Goal: Transaction & Acquisition: Subscribe to service/newsletter

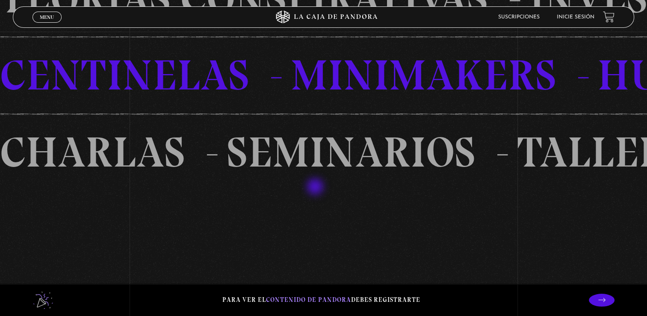
scroll to position [770, 0]
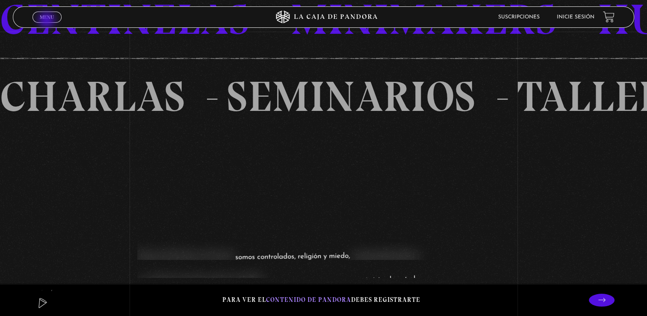
drag, startPoint x: 47, startPoint y: 21, endPoint x: 49, endPoint y: 25, distance: 4.6
click at [48, 22] on span "Cerrar" at bounding box center [47, 25] width 20 height 6
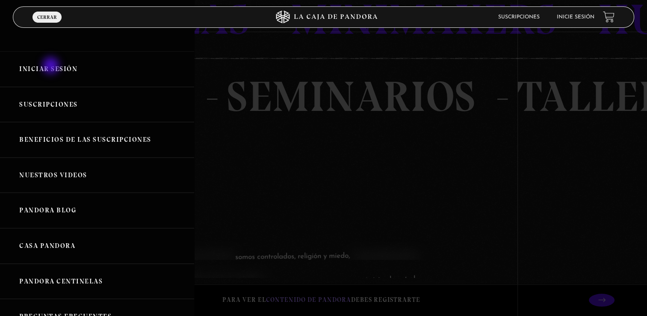
click at [52, 66] on link "Iniciar Sesión" at bounding box center [97, 69] width 194 height 36
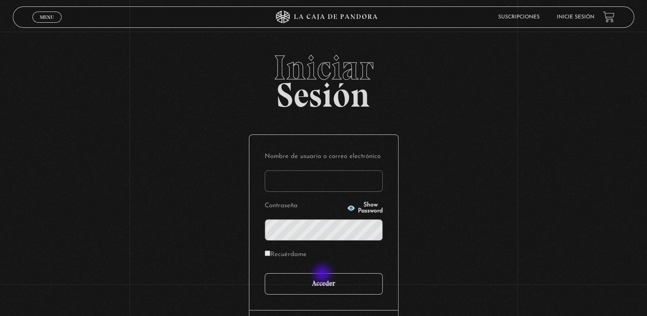
type input "valeria.alpizar24@gmail.com"
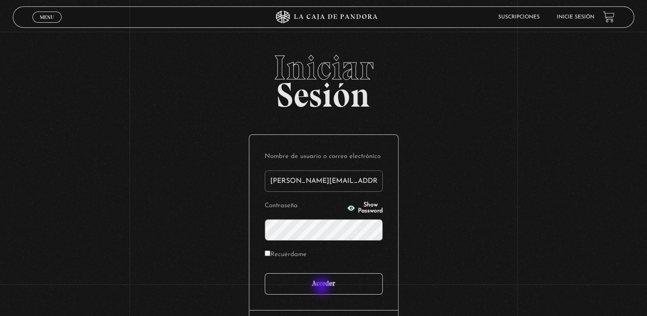
click at [323, 287] on input "Acceder" at bounding box center [324, 283] width 118 height 21
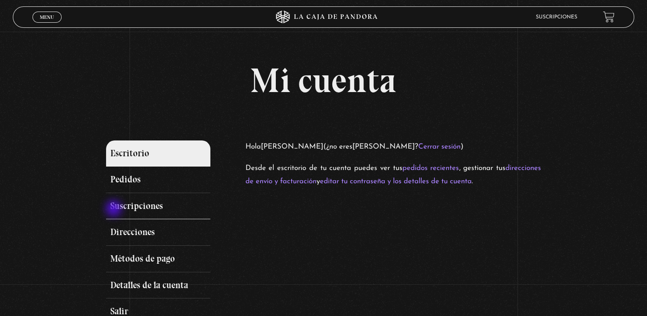
click at [115, 209] on link "Suscripciones" at bounding box center [158, 206] width 104 height 27
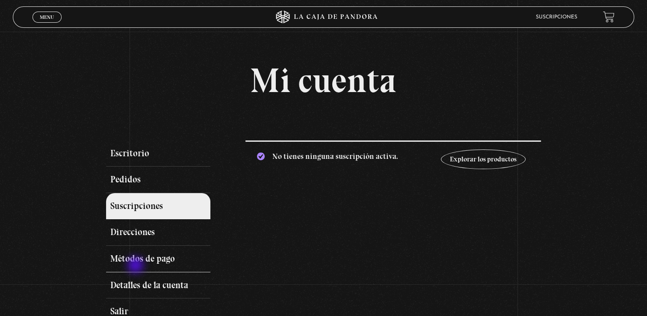
click at [137, 260] on link "Métodos de pago" at bounding box center [158, 259] width 104 height 27
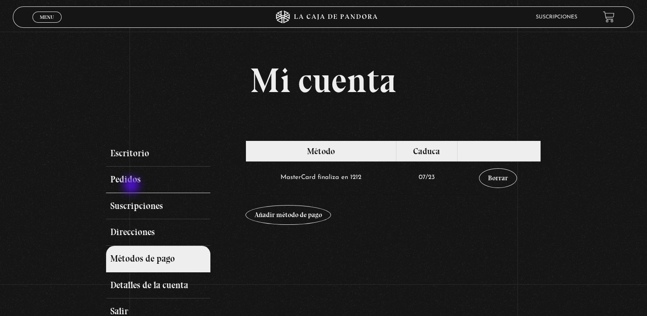
click at [132, 186] on link "Pedidos" at bounding box center [158, 179] width 104 height 27
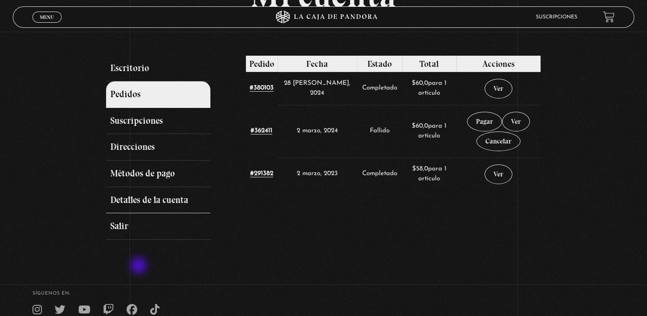
scroll to position [86, 0]
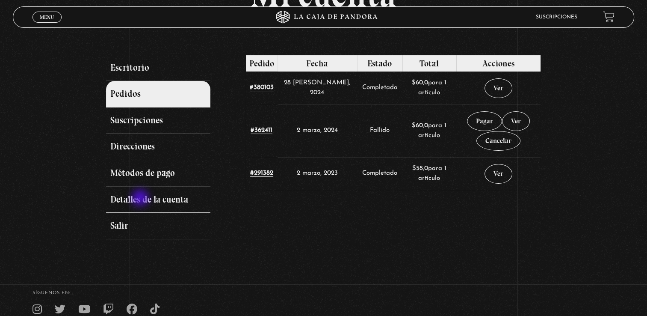
click at [141, 198] on link "Detalles de la cuenta" at bounding box center [158, 200] width 104 height 27
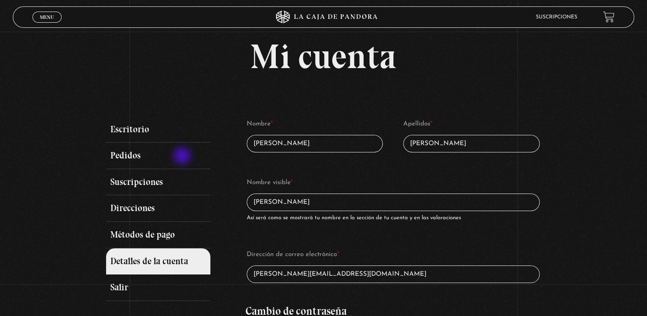
scroll to position [8, 0]
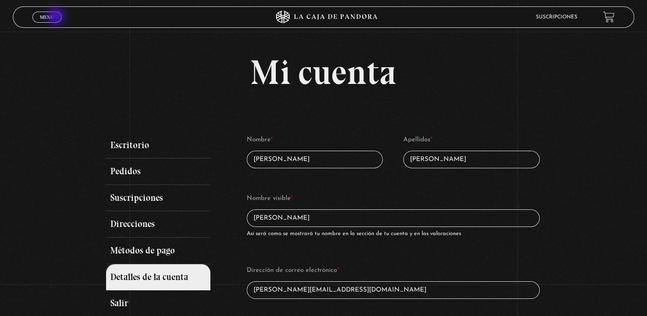
click at [57, 15] on link "Menu Cerrar" at bounding box center [47, 17] width 29 height 11
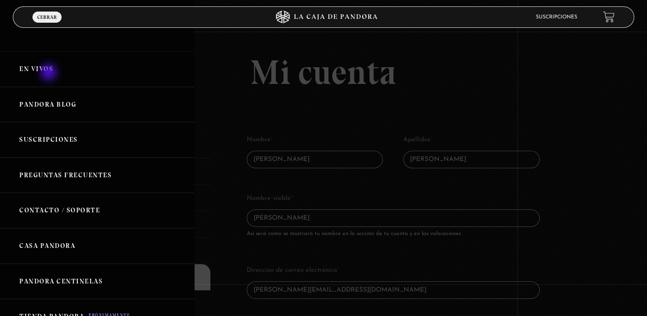
click at [50, 73] on link "En vivos" at bounding box center [97, 69] width 194 height 36
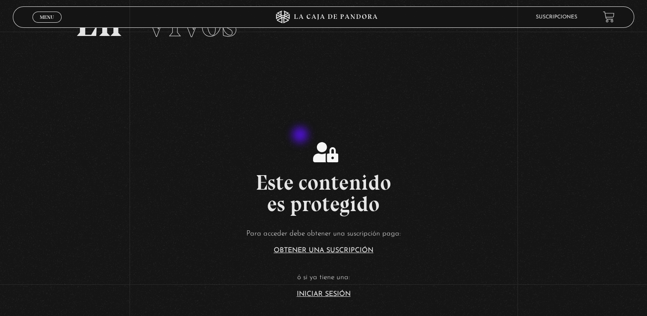
scroll to position [204, 0]
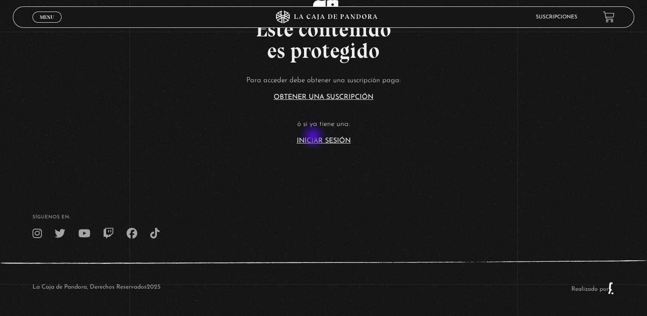
click at [314, 137] on link "Iniciar Sesión" at bounding box center [324, 140] width 54 height 7
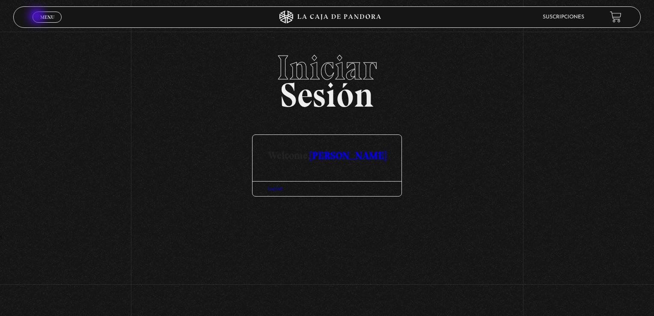
click at [38, 17] on link "Menu Cerrar" at bounding box center [47, 17] width 29 height 11
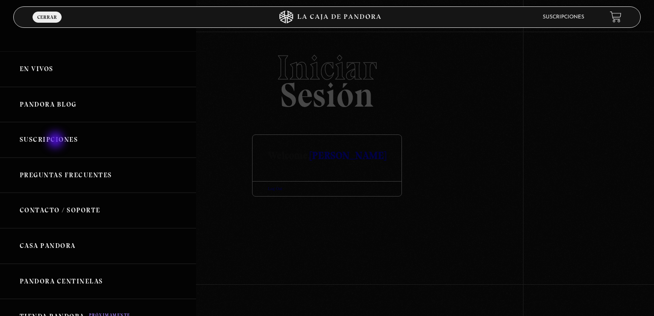
click at [56, 141] on link "Suscripciones" at bounding box center [98, 140] width 196 height 36
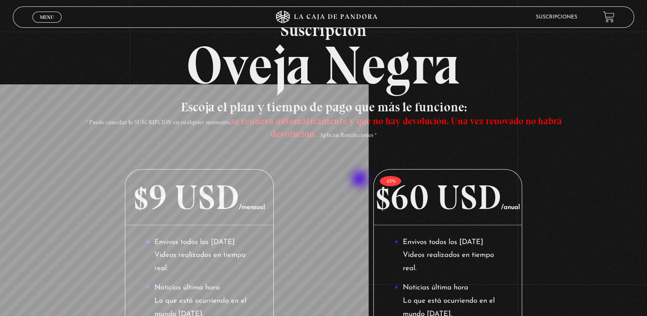
scroll to position [171, 0]
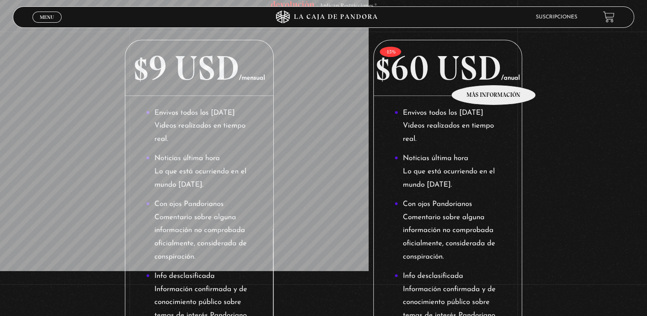
click at [494, 72] on p "$60 USD /anual" at bounding box center [448, 68] width 148 height 56
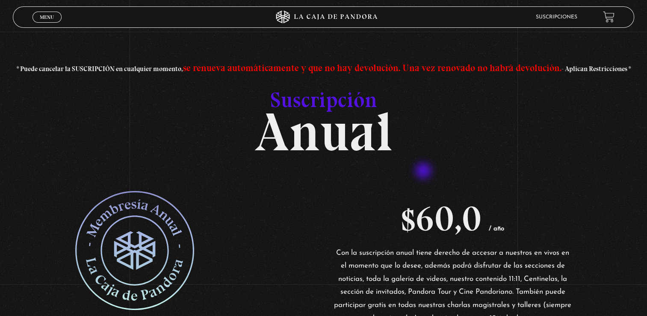
scroll to position [128, 0]
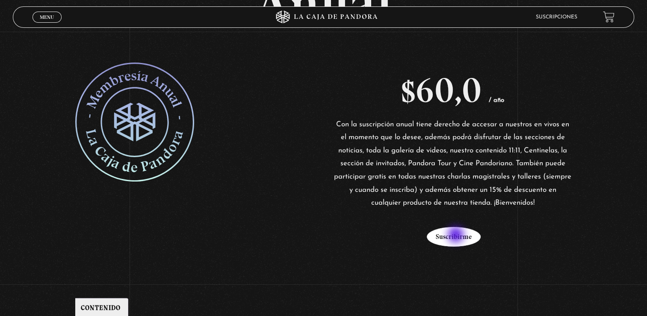
click at [457, 235] on button "Suscribirme" at bounding box center [454, 237] width 54 height 20
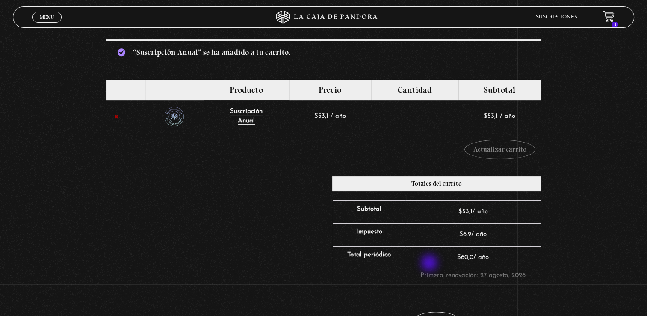
scroll to position [214, 0]
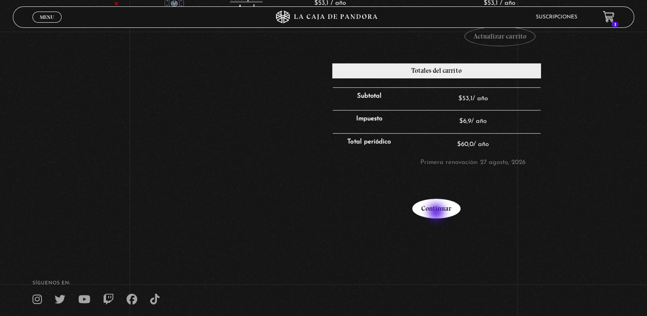
click at [437, 213] on link "Continuar" at bounding box center [436, 208] width 48 height 20
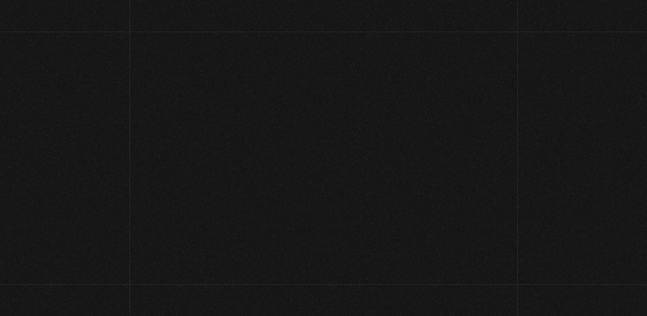
select select "CR-SJ"
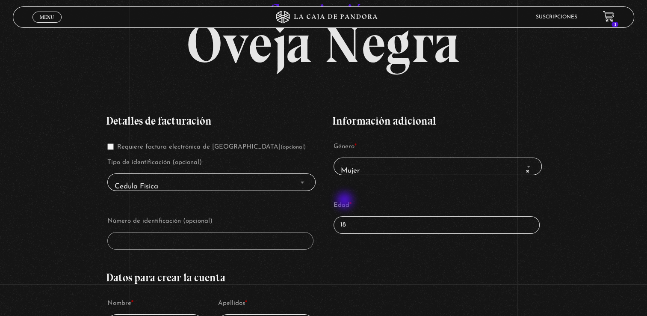
scroll to position [86, 0]
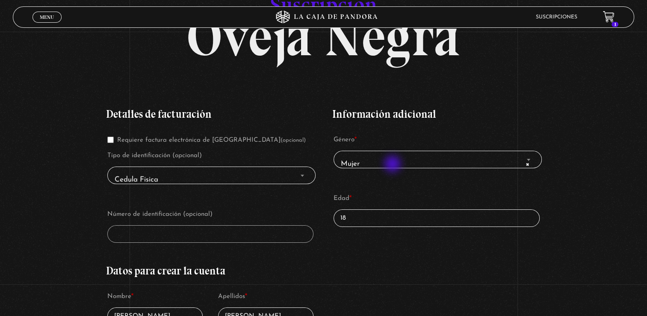
click at [395, 160] on span "× Mujer" at bounding box center [438, 163] width 201 height 19
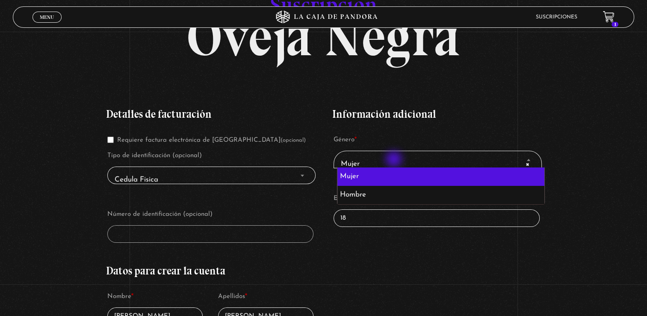
click at [395, 160] on span "× Mujer" at bounding box center [438, 163] width 201 height 19
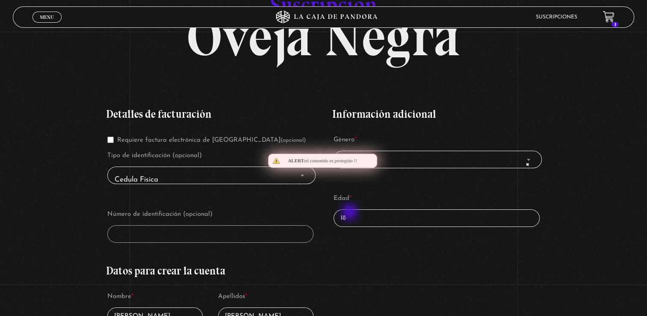
click at [364, 213] on input "18" at bounding box center [437, 218] width 206 height 18
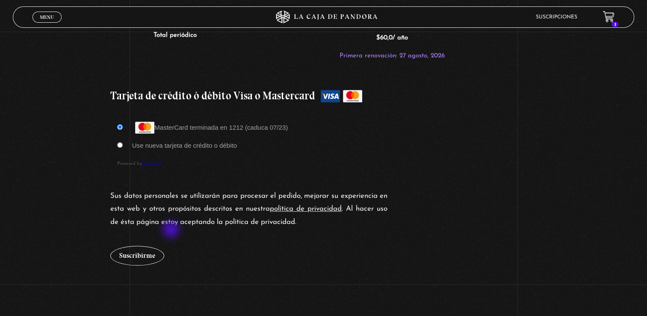
scroll to position [770, 0]
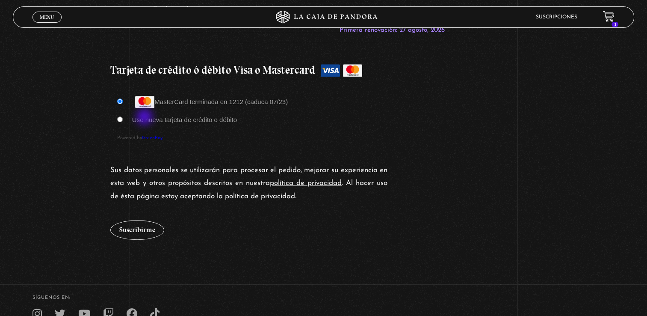
click at [145, 118] on label "Use nueva tarjeta de crédito o débito" at bounding box center [184, 119] width 105 height 7
click at [123, 118] on input "Use nueva tarjeta de crédito o débito" at bounding box center [120, 119] width 6 height 6
radio input "true"
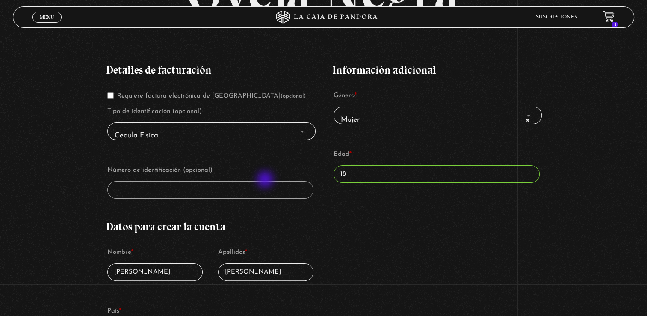
scroll to position [128, 0]
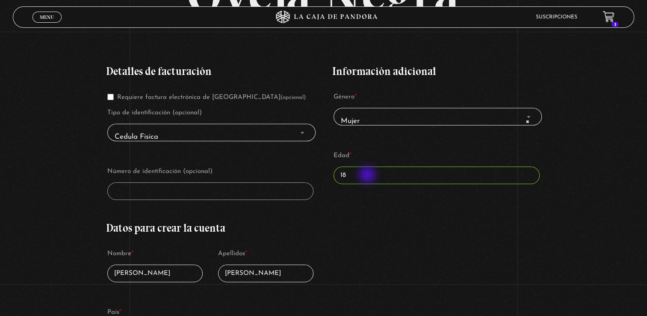
click at [370, 176] on input "18" at bounding box center [437, 175] width 206 height 18
drag, startPoint x: 370, startPoint y: 176, endPoint x: 344, endPoint y: 170, distance: 25.9
click at [344, 170] on input "18" at bounding box center [437, 175] width 206 height 18
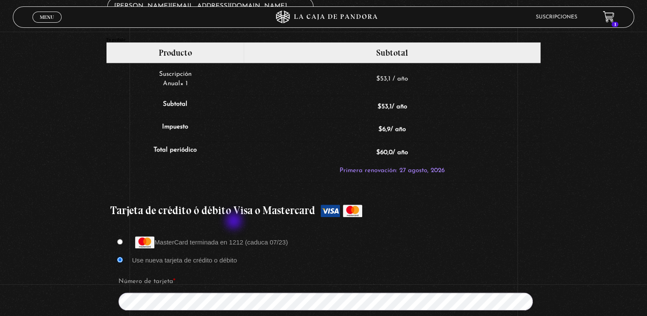
scroll to position [684, 0]
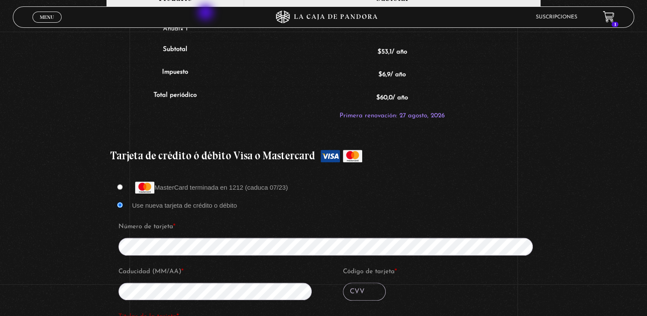
type input "32"
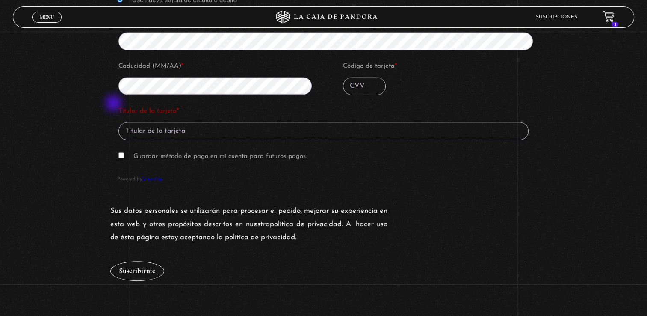
scroll to position [984, 0]
